Goal: Task Accomplishment & Management: Use online tool/utility

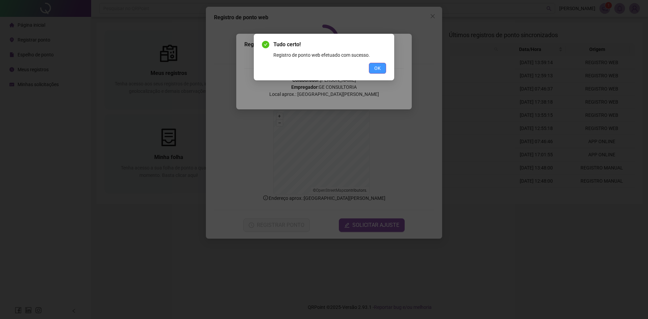
click at [380, 70] on span "OK" at bounding box center [377, 67] width 6 height 7
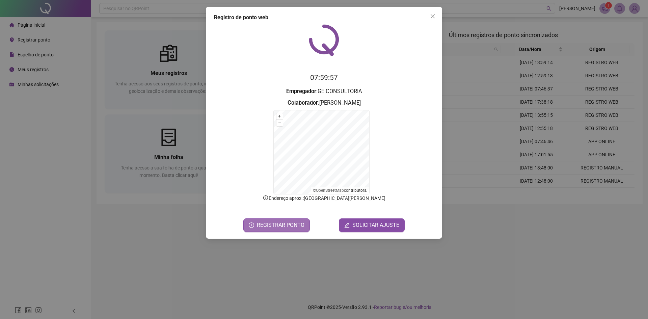
click at [282, 224] on span "REGISTRAR PONTO" at bounding box center [281, 225] width 48 height 8
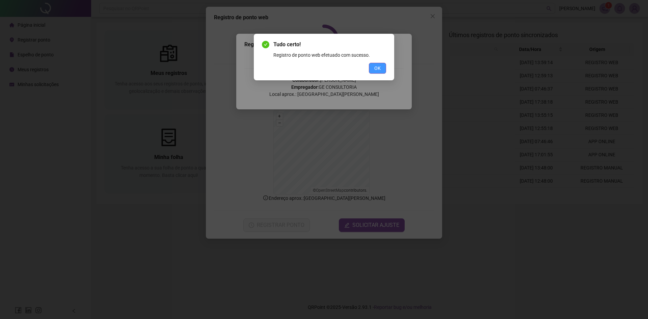
click at [376, 69] on span "OK" at bounding box center [377, 67] width 6 height 7
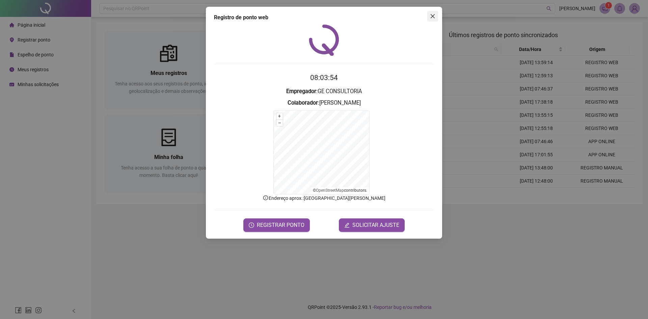
click at [433, 19] on icon "close" at bounding box center [432, 15] width 5 height 5
